Goal: Transaction & Acquisition: Purchase product/service

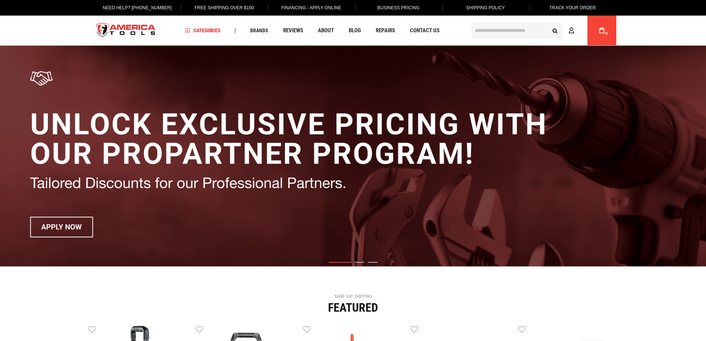
click at [599, 31] on link "My Cart 0" at bounding box center [602, 31] width 14 height 30
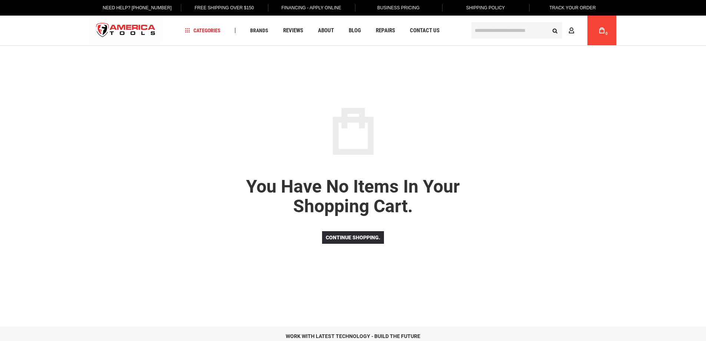
click at [483, 32] on input "text" at bounding box center [517, 30] width 91 height 16
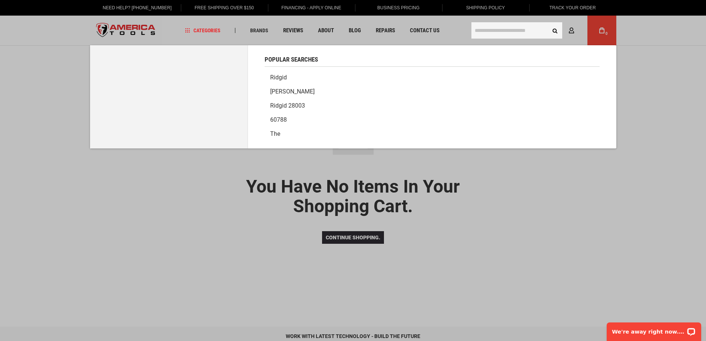
click at [483, 32] on input "text" at bounding box center [517, 30] width 91 height 16
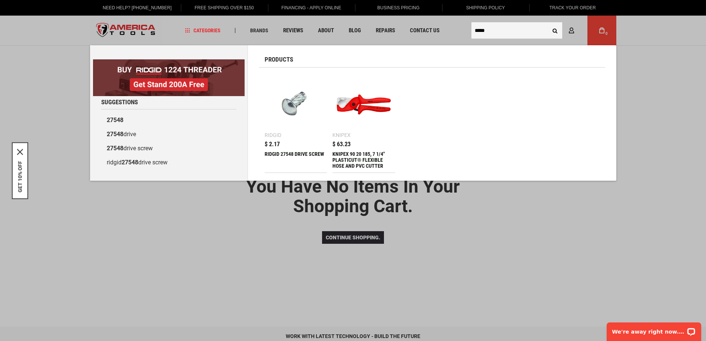
type input "*****"
click at [272, 135] on div "Ridgid" at bounding box center [273, 134] width 17 height 5
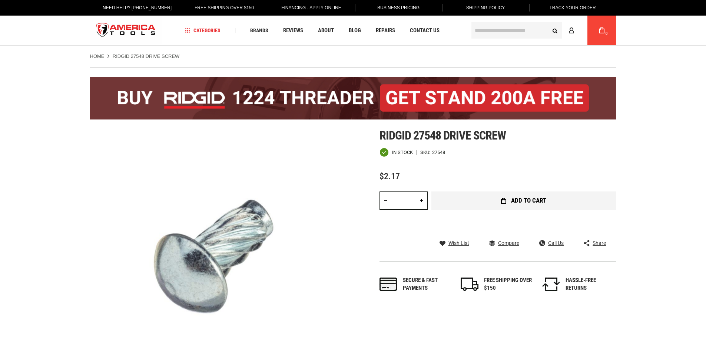
click at [528, 201] on span "Add to Cart" at bounding box center [528, 200] width 35 height 6
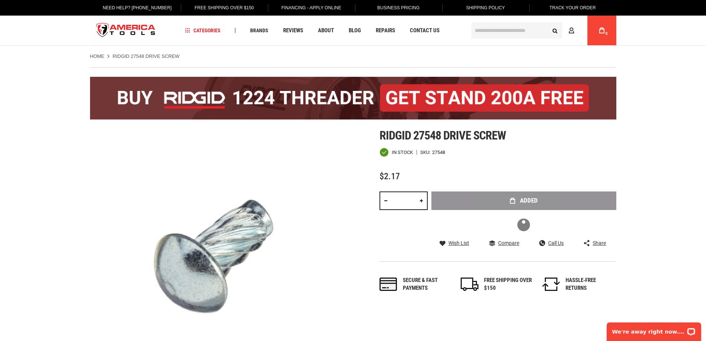
click at [496, 37] on input "text" at bounding box center [517, 30] width 91 height 16
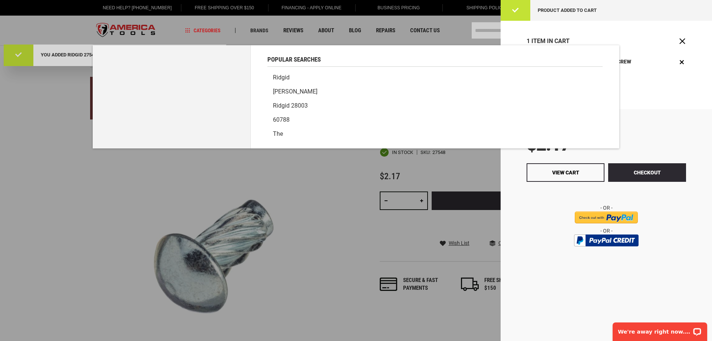
click at [354, 58] on div "Popular Searches" at bounding box center [434, 55] width 335 height 21
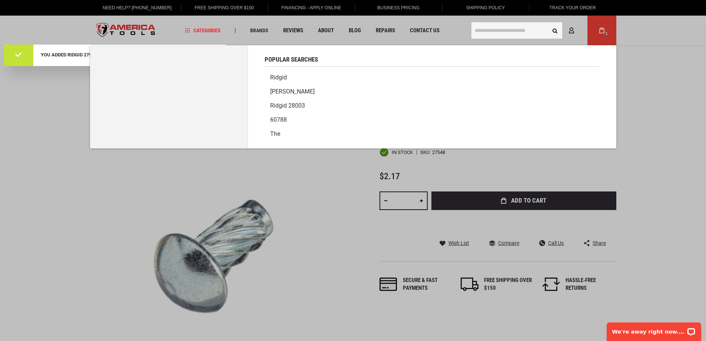
click at [504, 26] on input "text" at bounding box center [517, 30] width 91 height 16
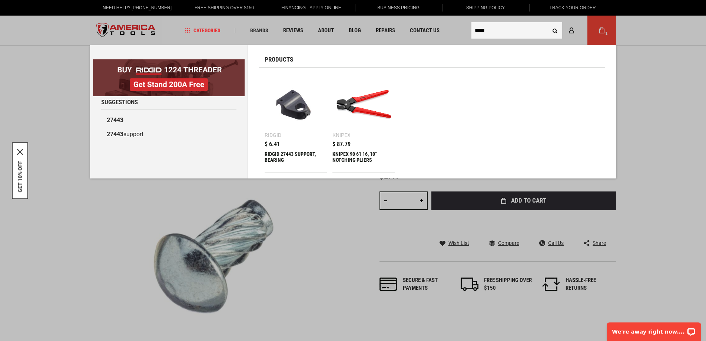
type input "*****"
click at [273, 140] on link "Ridgid $ 6.41 RIDGID 27443 SUPPORT, BEARING" at bounding box center [296, 122] width 63 height 99
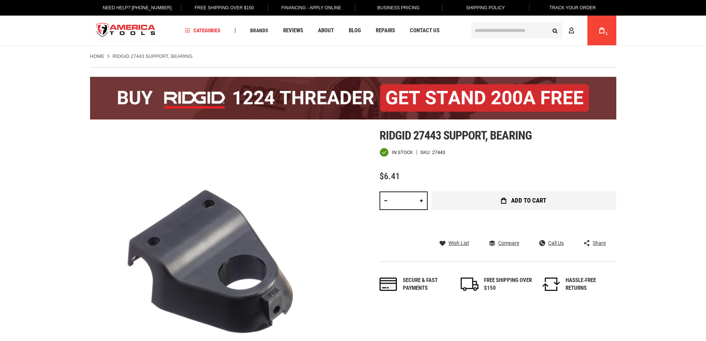
click at [502, 206] on button "Add to Cart" at bounding box center [523, 200] width 185 height 19
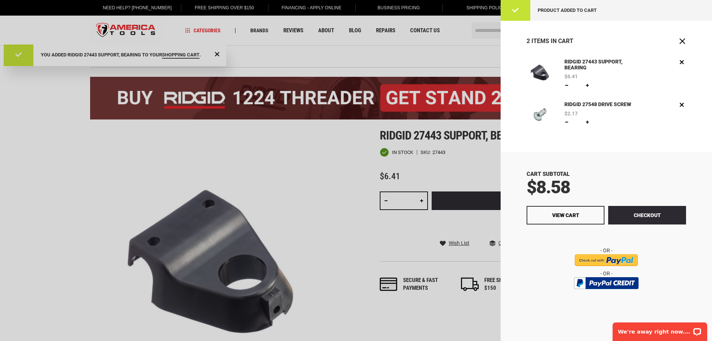
click at [457, 51] on div at bounding box center [356, 170] width 712 height 341
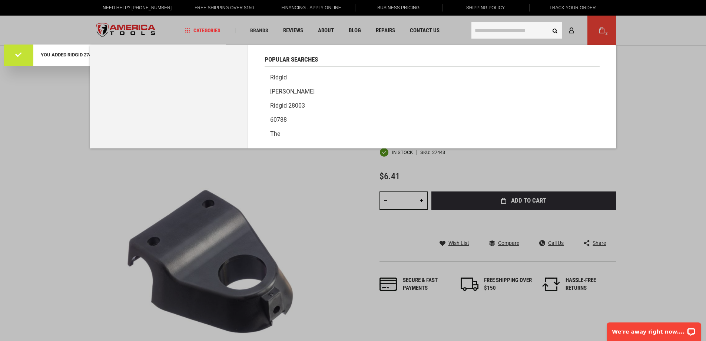
click at [506, 33] on input "text" at bounding box center [517, 30] width 91 height 16
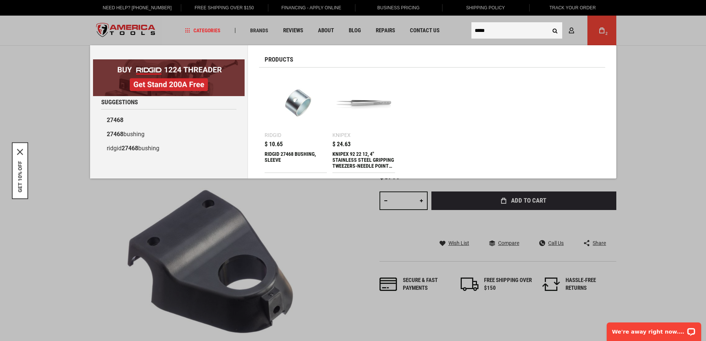
type input "*****"
click at [279, 145] on span "$ 10.65" at bounding box center [274, 144] width 18 height 6
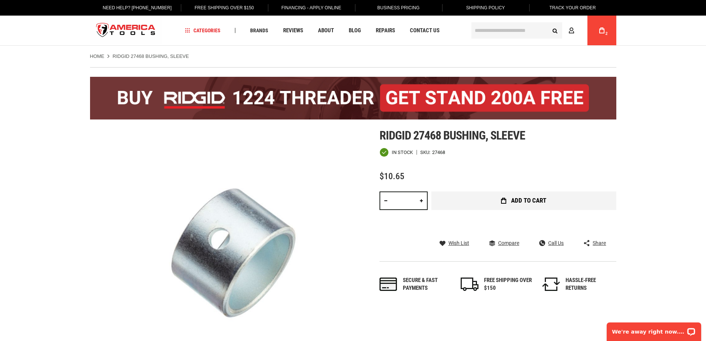
click at [532, 199] on span "Add to Cart" at bounding box center [528, 200] width 35 height 6
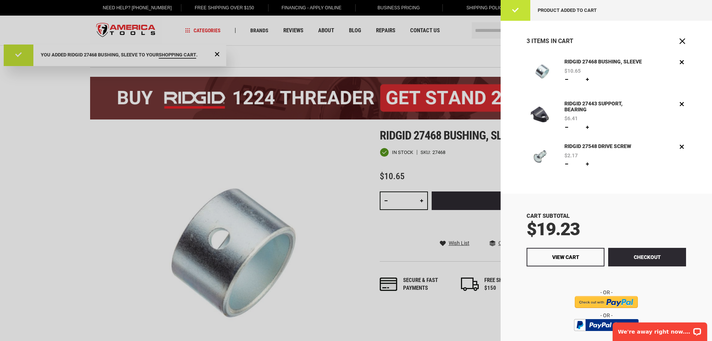
click at [450, 65] on div at bounding box center [356, 170] width 712 height 341
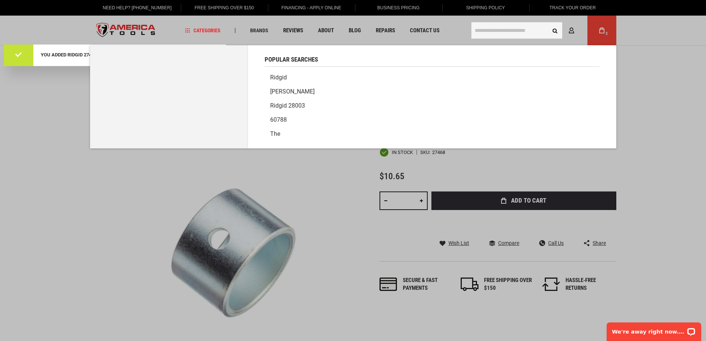
click at [497, 32] on input "text" at bounding box center [517, 30] width 91 height 16
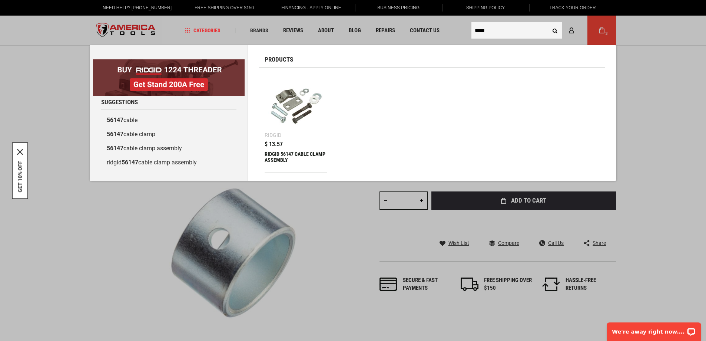
type input "*****"
click at [277, 146] on span "$ 13.57" at bounding box center [274, 144] width 18 height 6
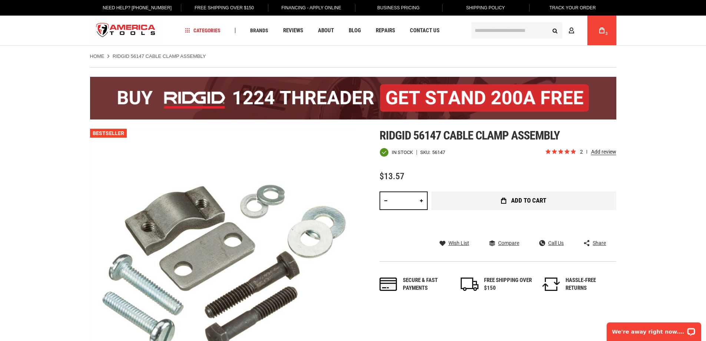
click at [463, 198] on button "Add to Cart" at bounding box center [523, 200] width 185 height 19
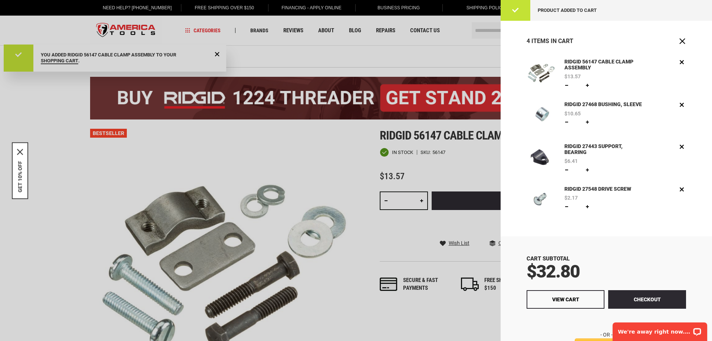
click at [347, 183] on div at bounding box center [356, 170] width 712 height 341
